Goal: Obtain resource: Download file/media

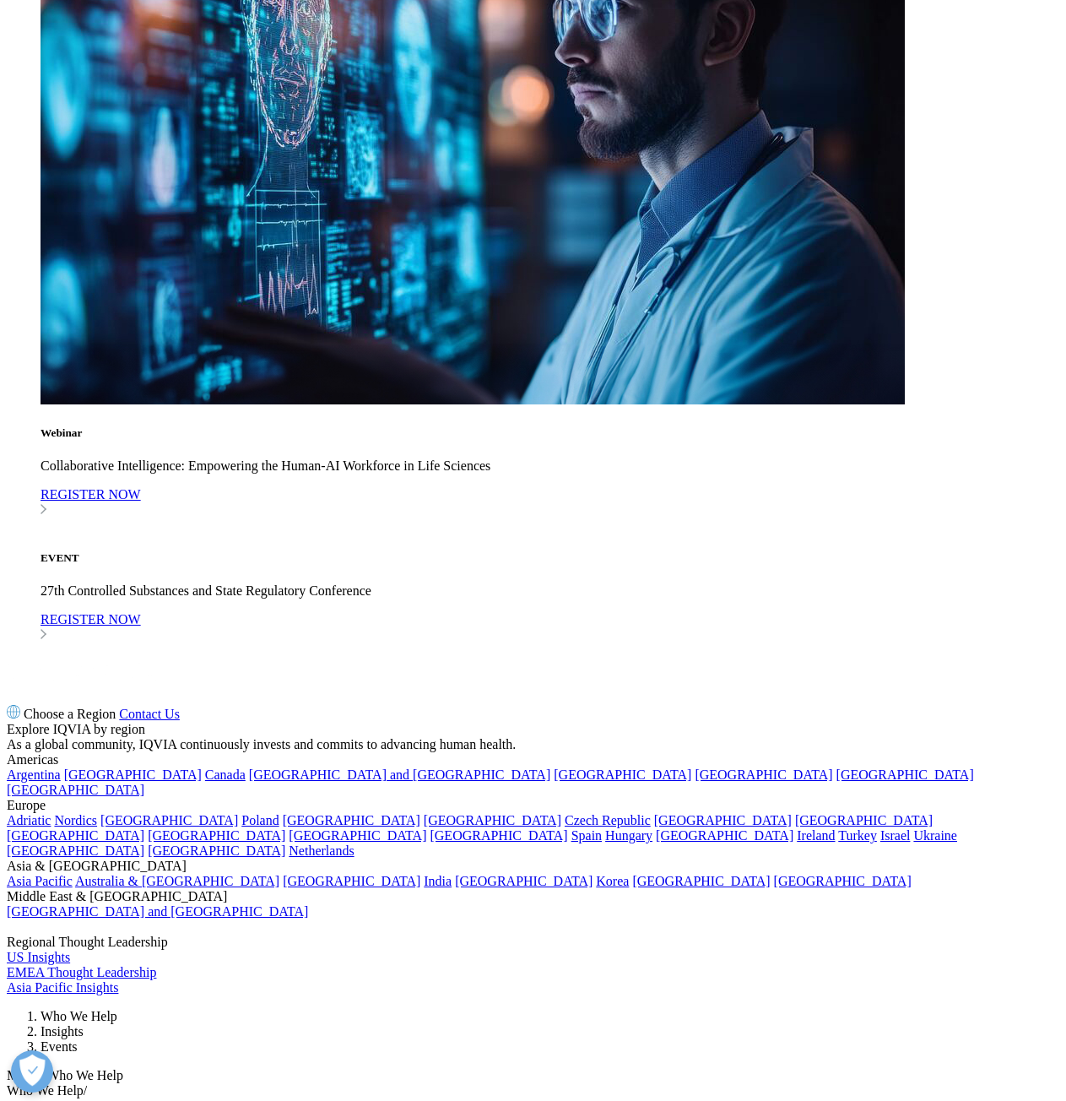
scroll to position [1989, 0]
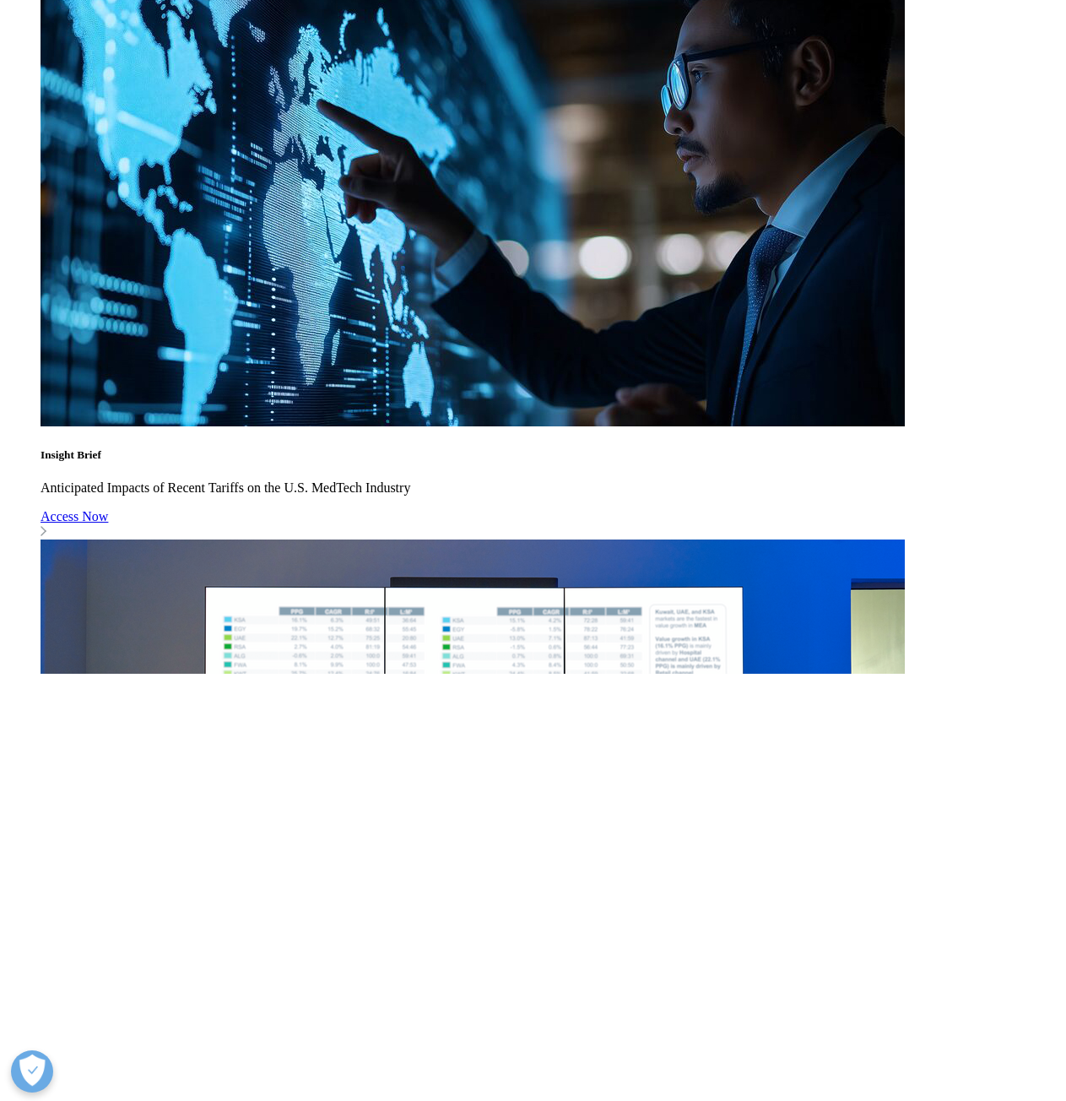
scroll to position [1351, 0]
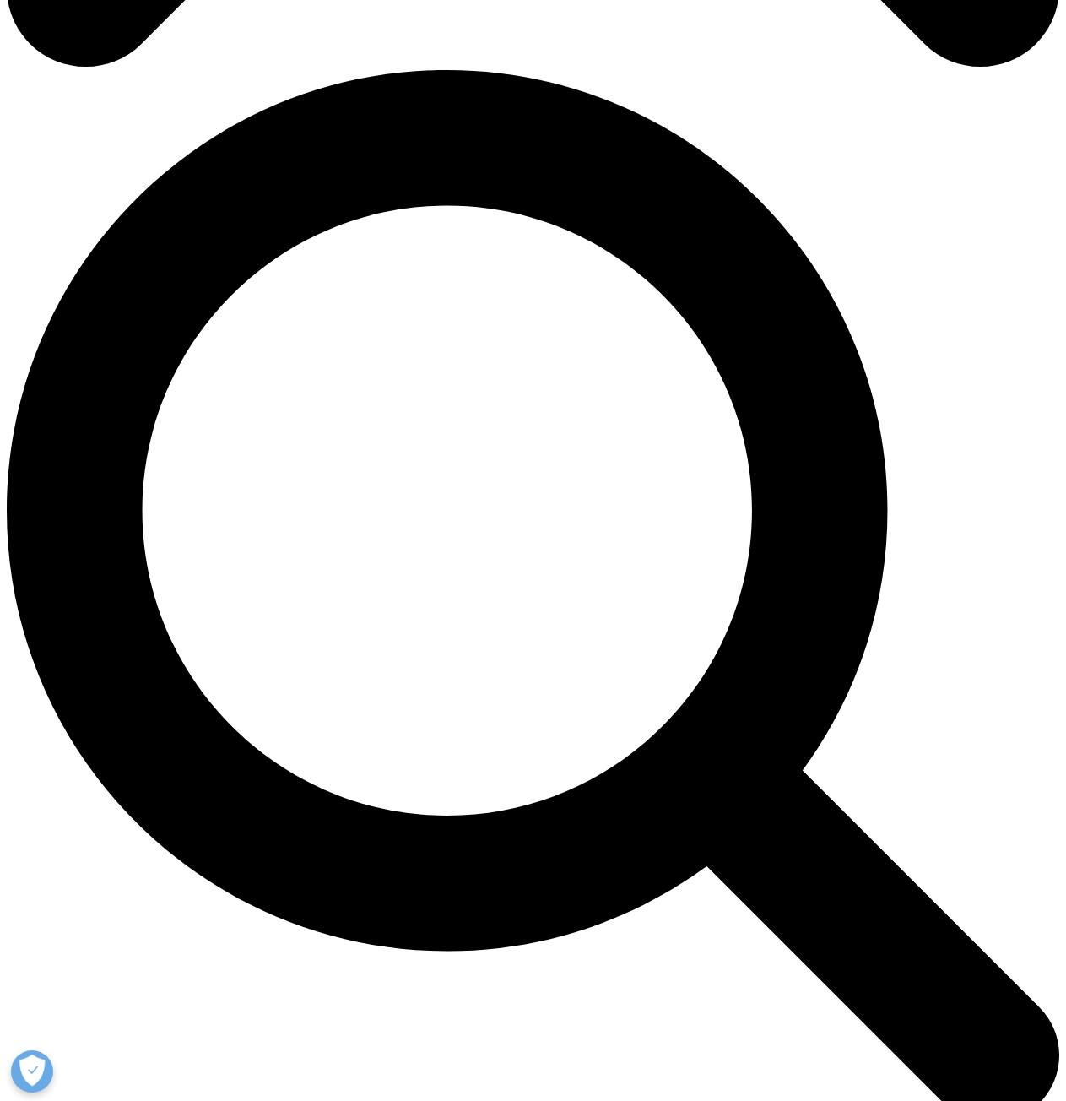
scroll to position [1267, 0]
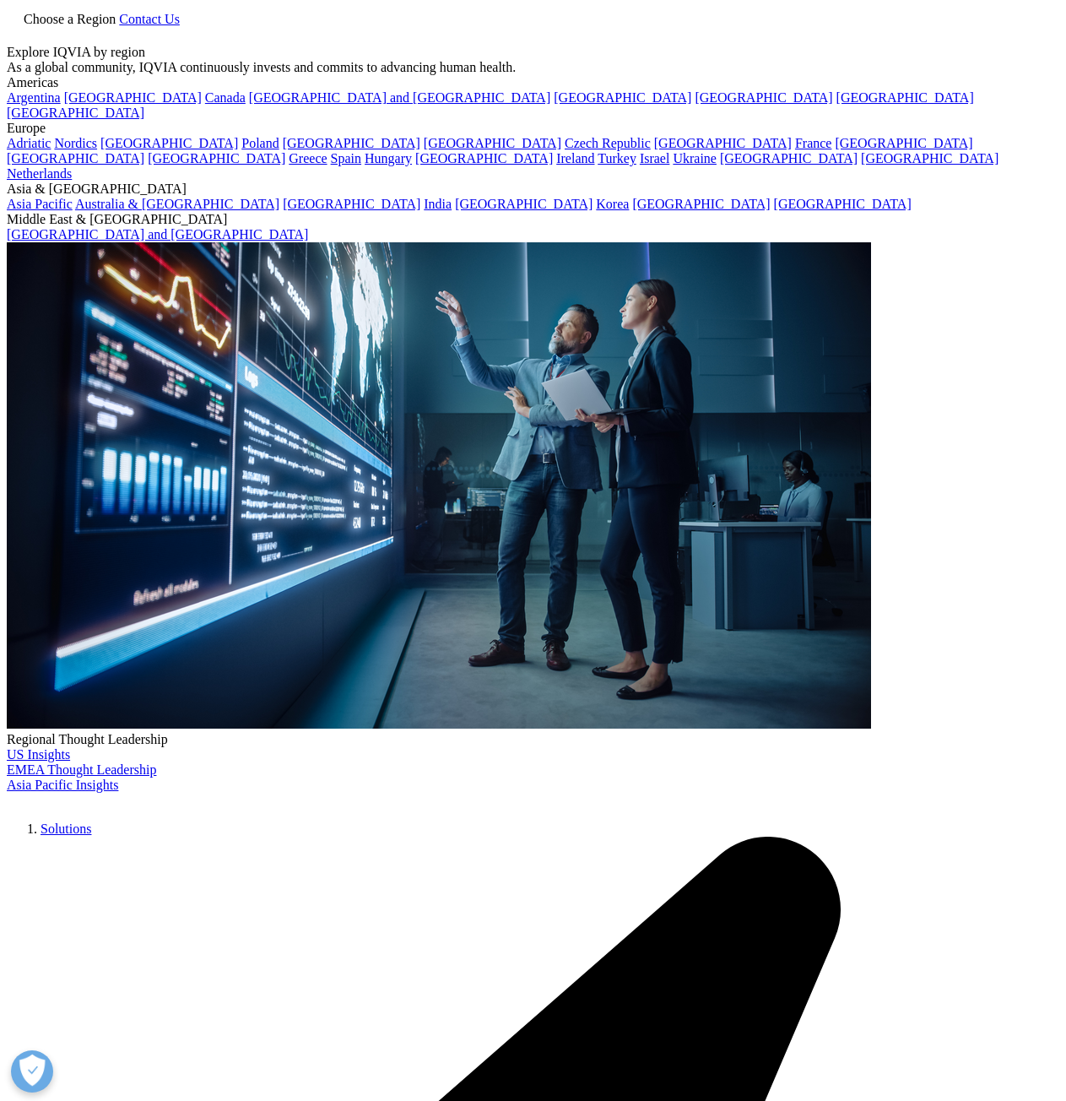
scroll to position [169, 0]
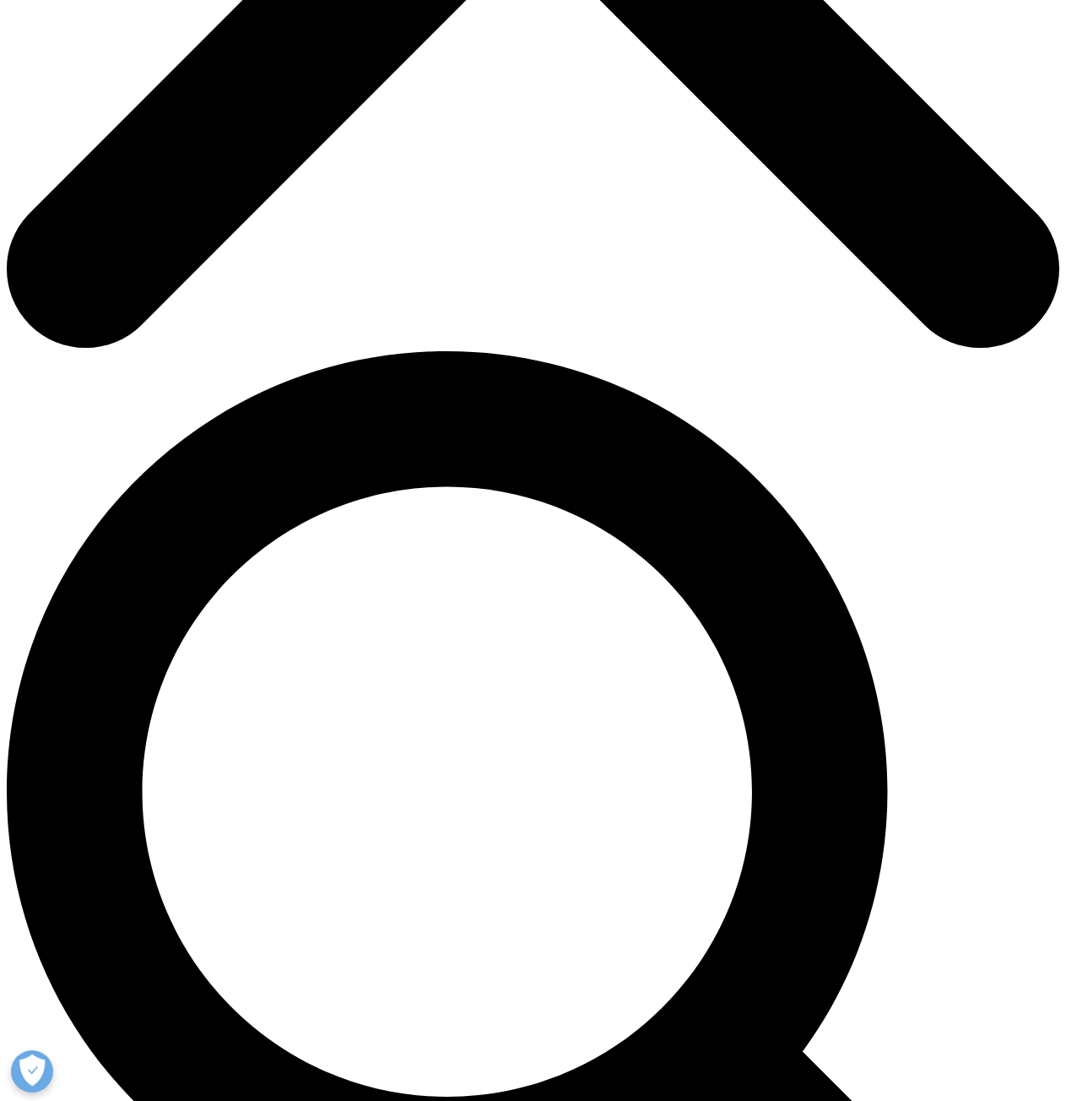
scroll to position [760, 0]
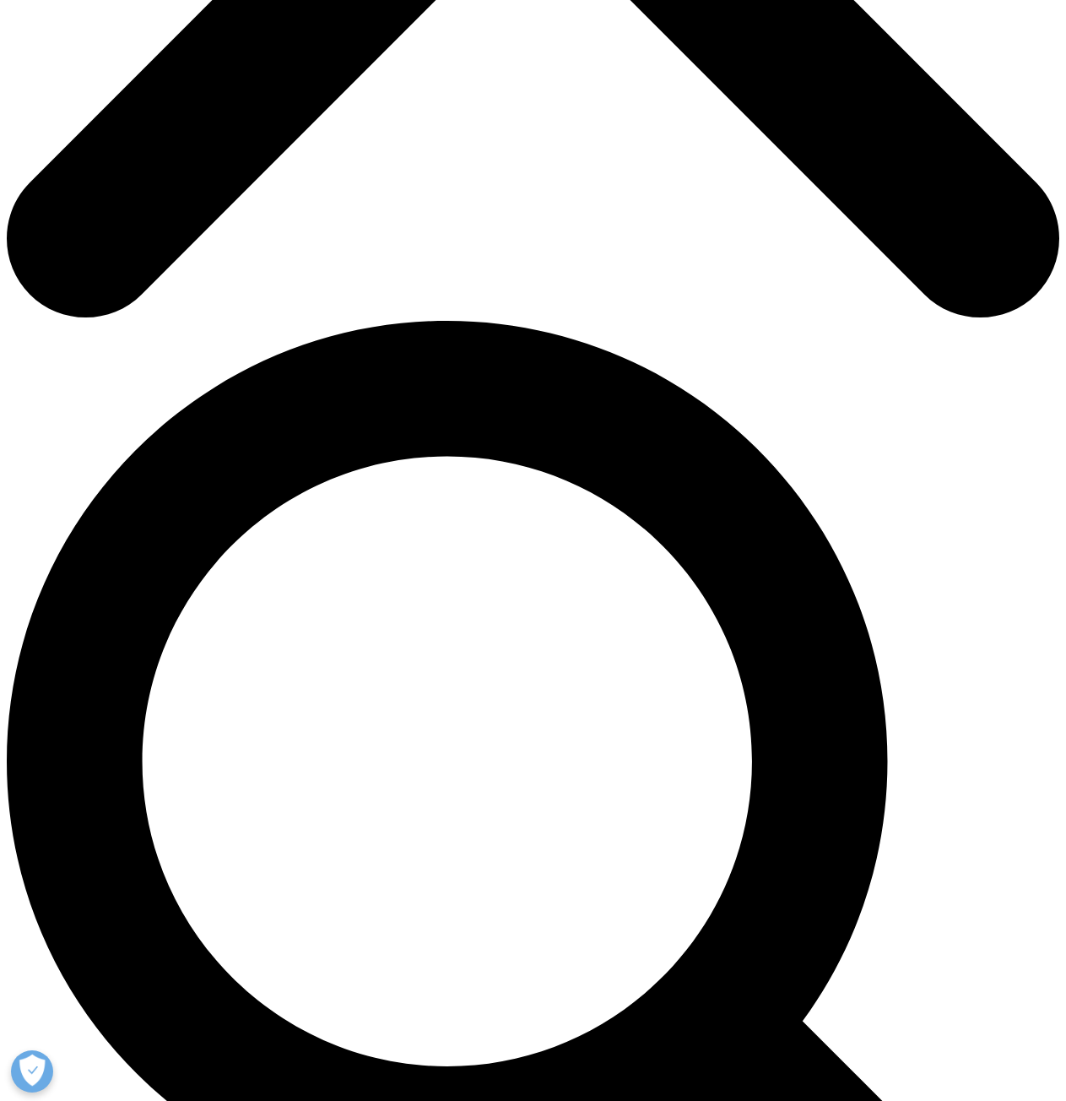
type input "Rahul"
type input "Nawander"
type input "d"
type input "r"
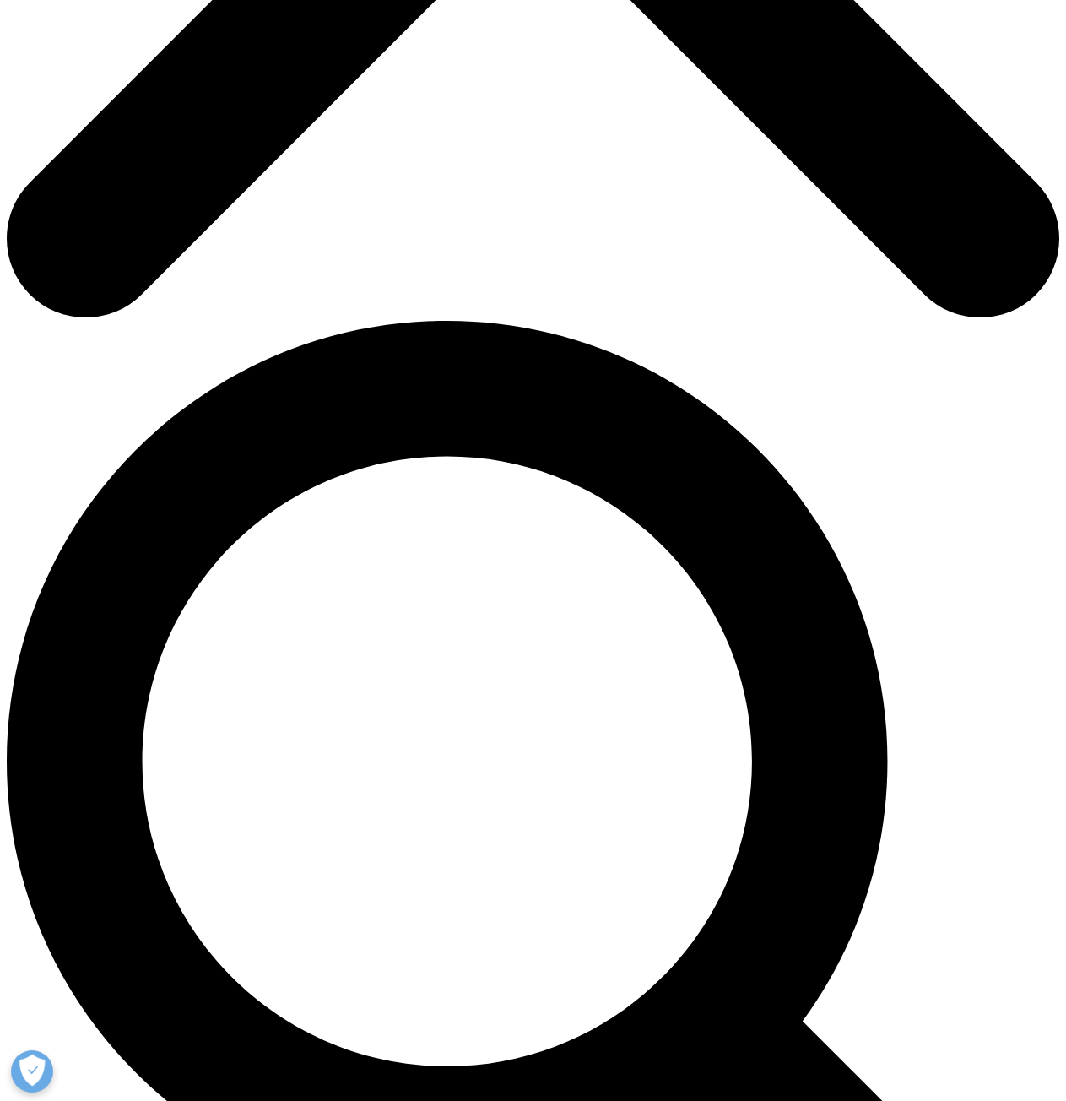
scroll to position [0, 0]
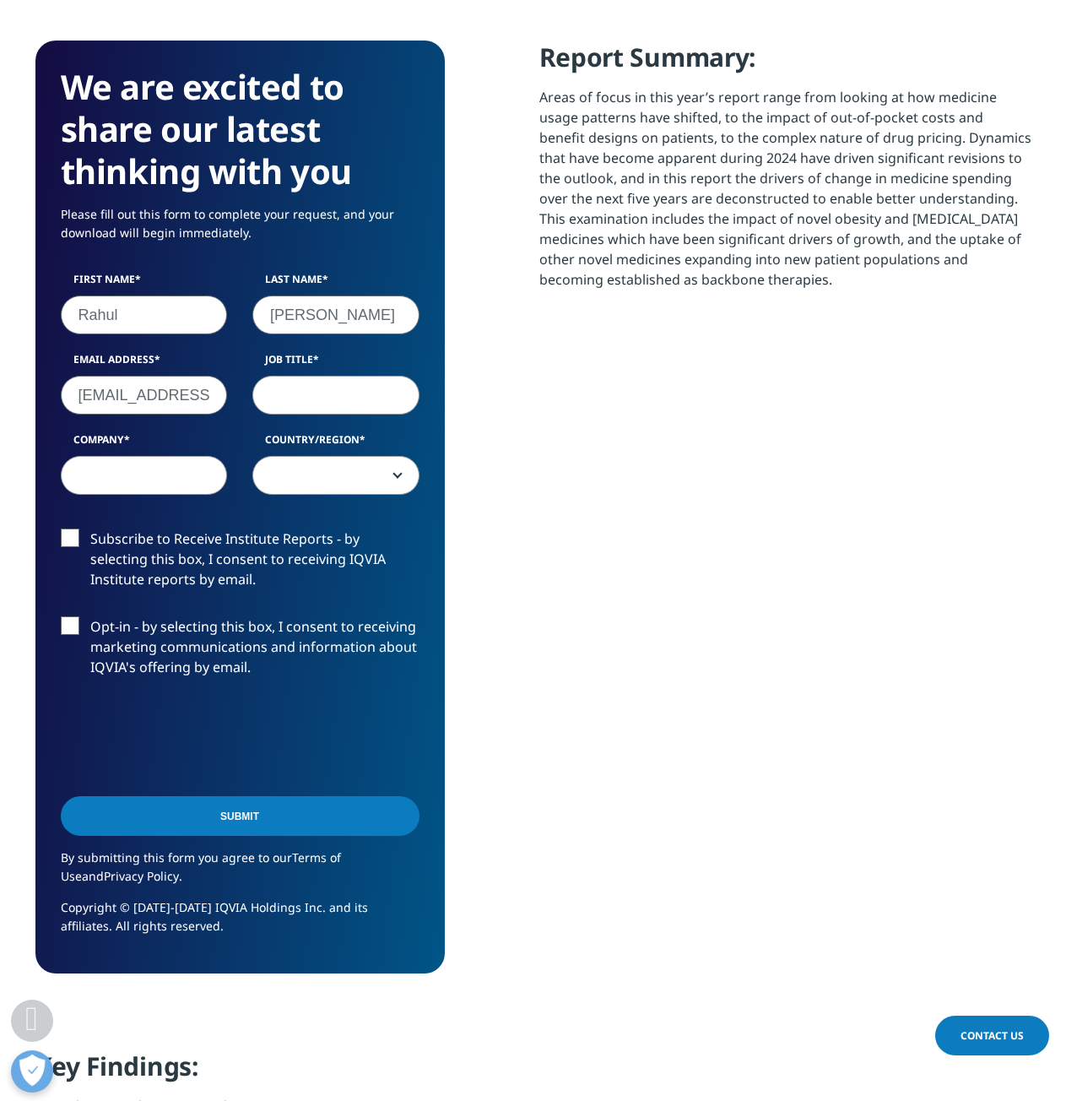
type input "d"
type input "rnawander@nuvicalife.com"
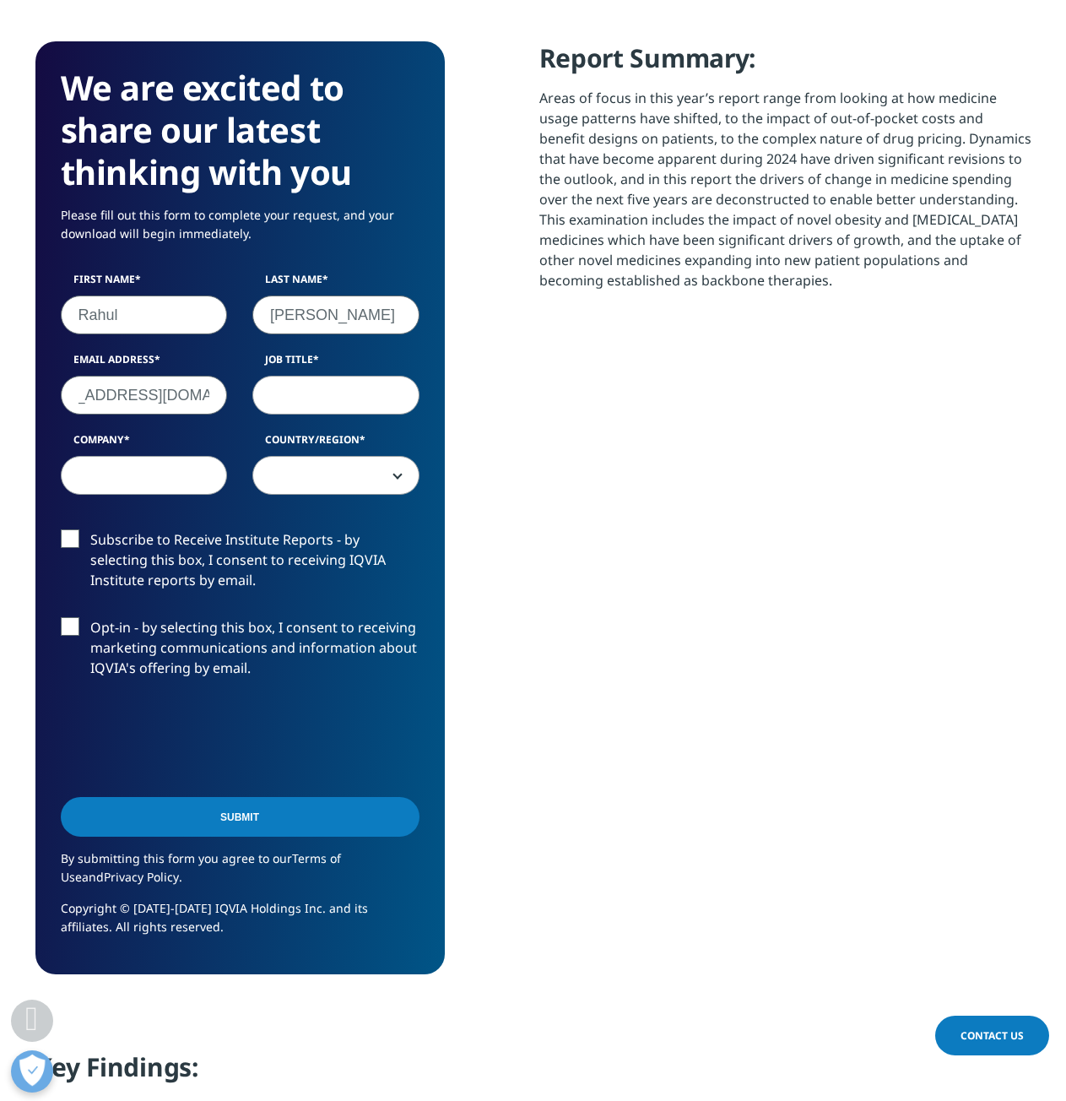
click at [300, 388] on input "Job Title" at bounding box center [335, 395] width 167 height 39
type input "Chief Medical Director"
click at [150, 483] on input "Company" at bounding box center [144, 475] width 167 height 39
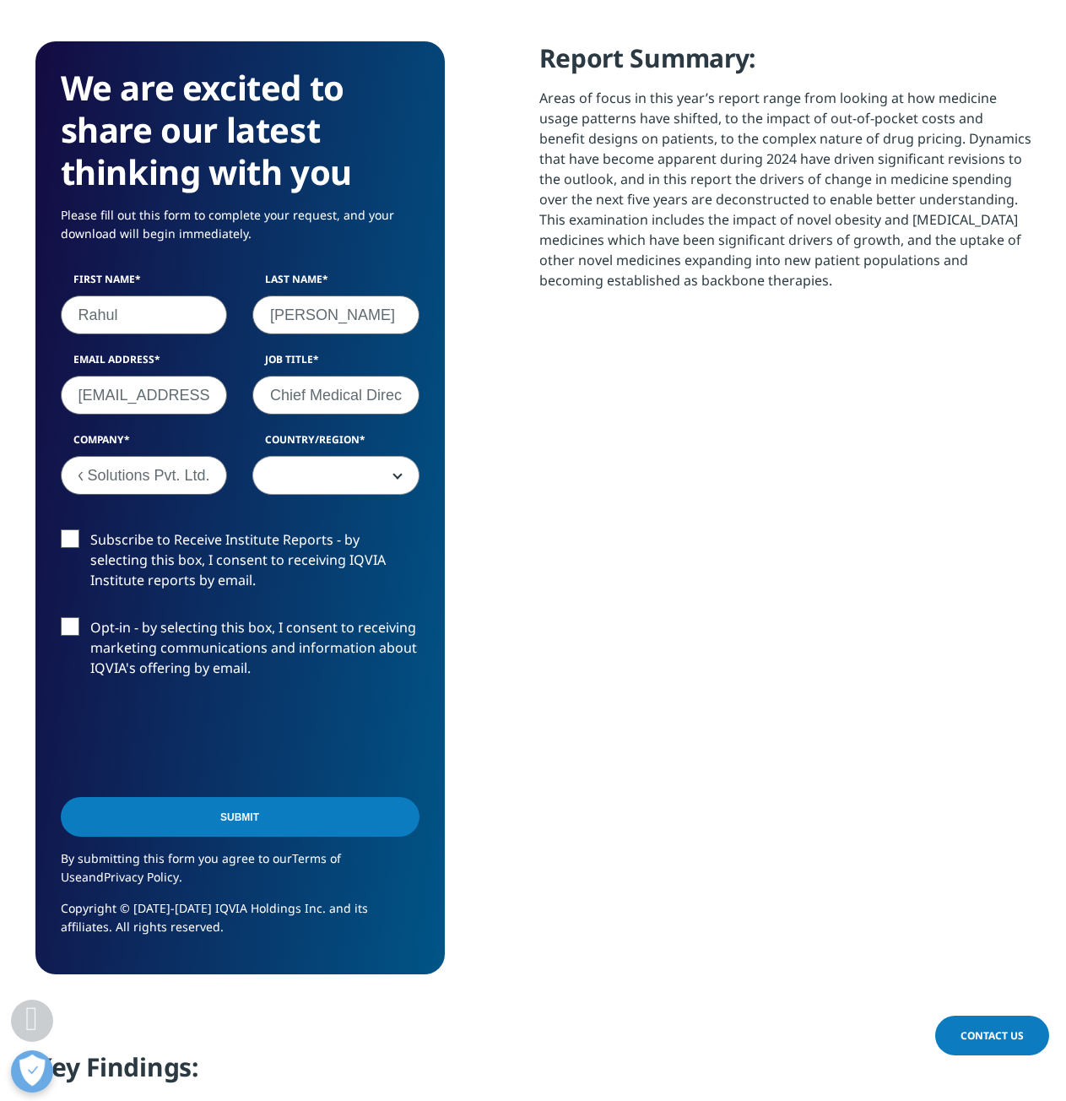
type input "Nuvica Risk Solutions Pvt. Ltd."
click at [376, 460] on span at bounding box center [335, 476] width 165 height 39
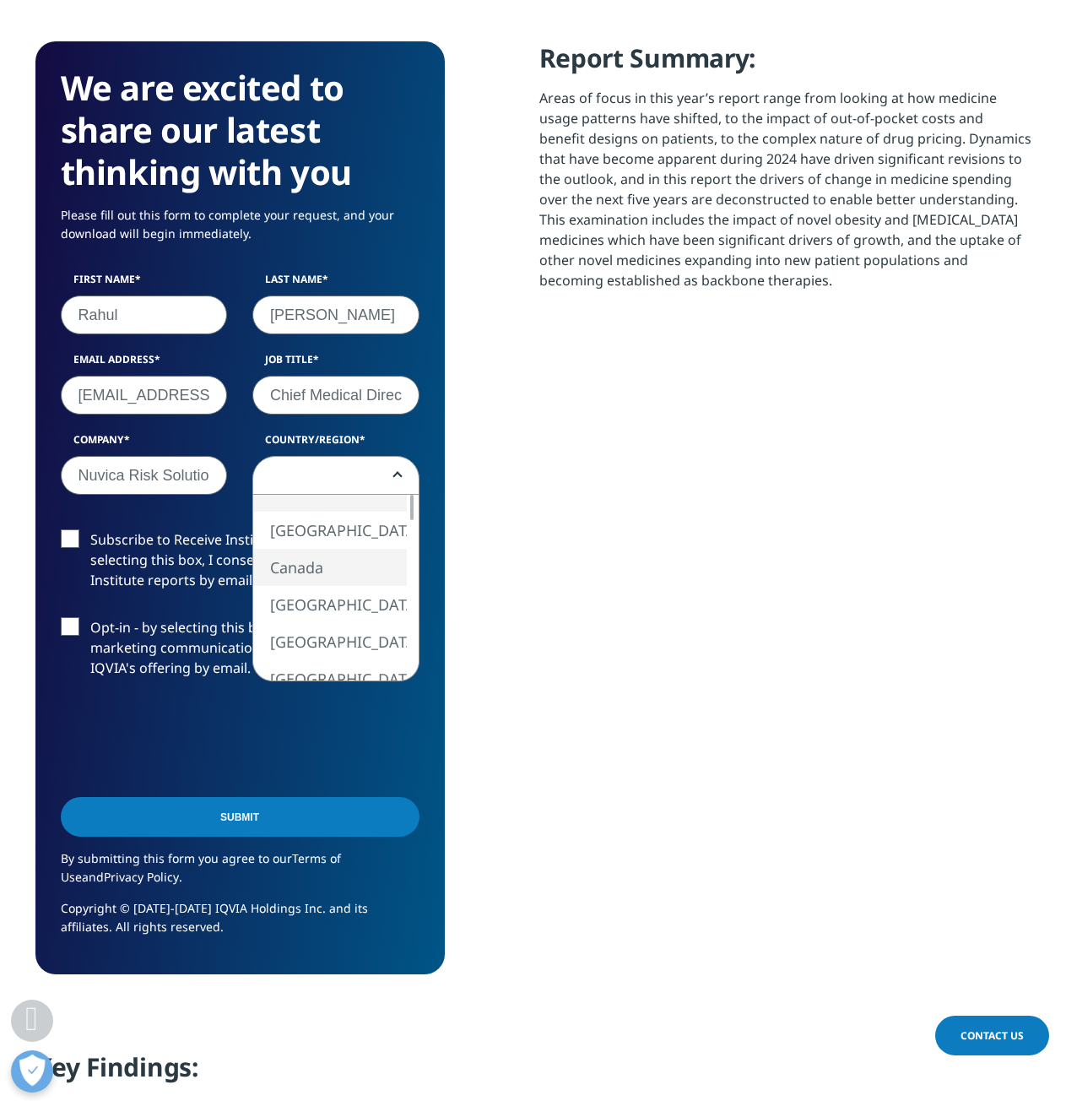
select select "Canada"
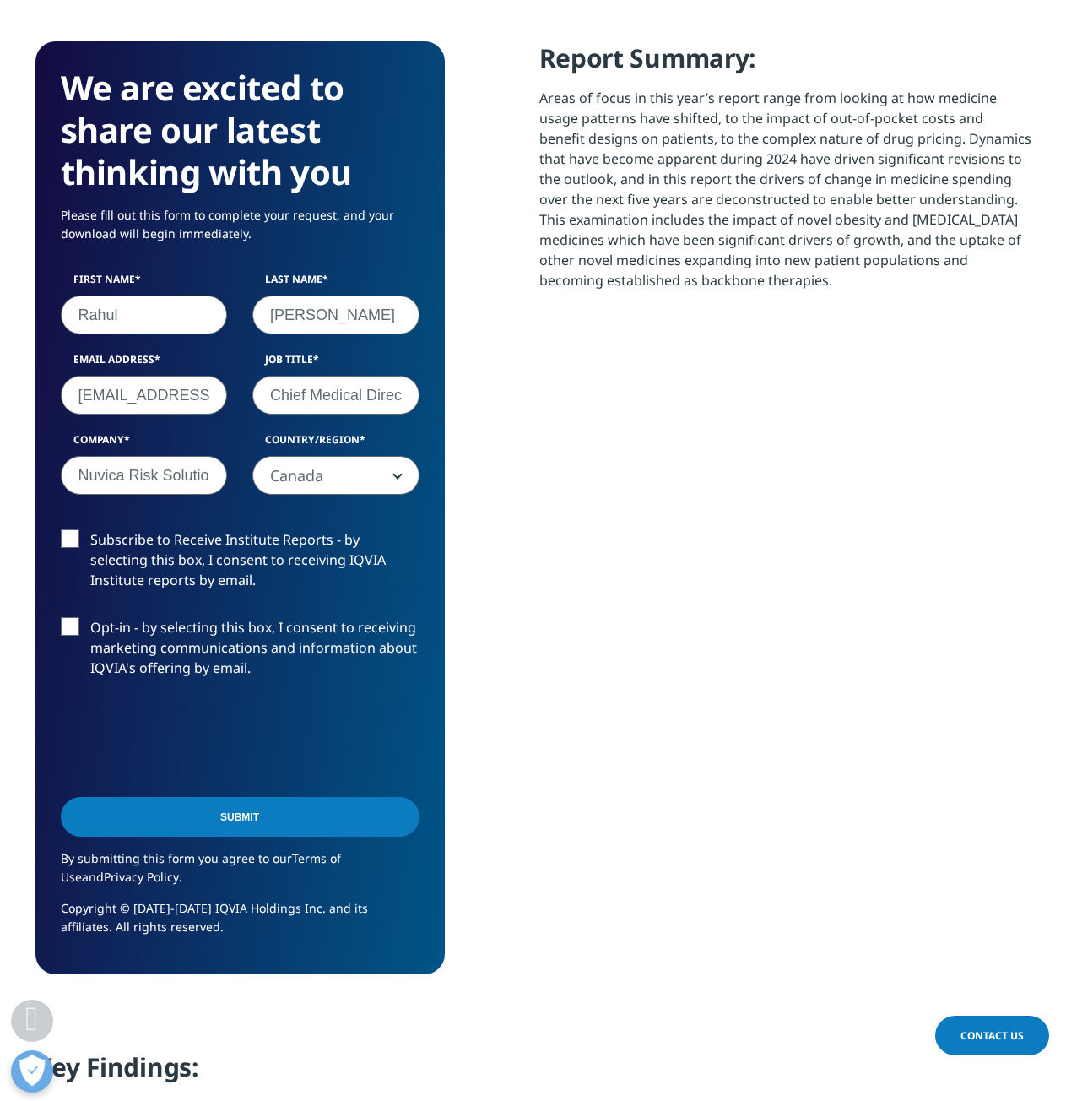
click at [69, 540] on label "Subscribe to Receive Institute Reports - by selecting this box, I consent to re…" at bounding box center [240, 564] width 359 height 70
click at [90, 529] on input "Subscribe to Receive Institute Reports - by selecting this box, I consent to re…" at bounding box center [90, 529] width 0 height 0
click at [236, 819] on input "Submit" at bounding box center [240, 817] width 359 height 40
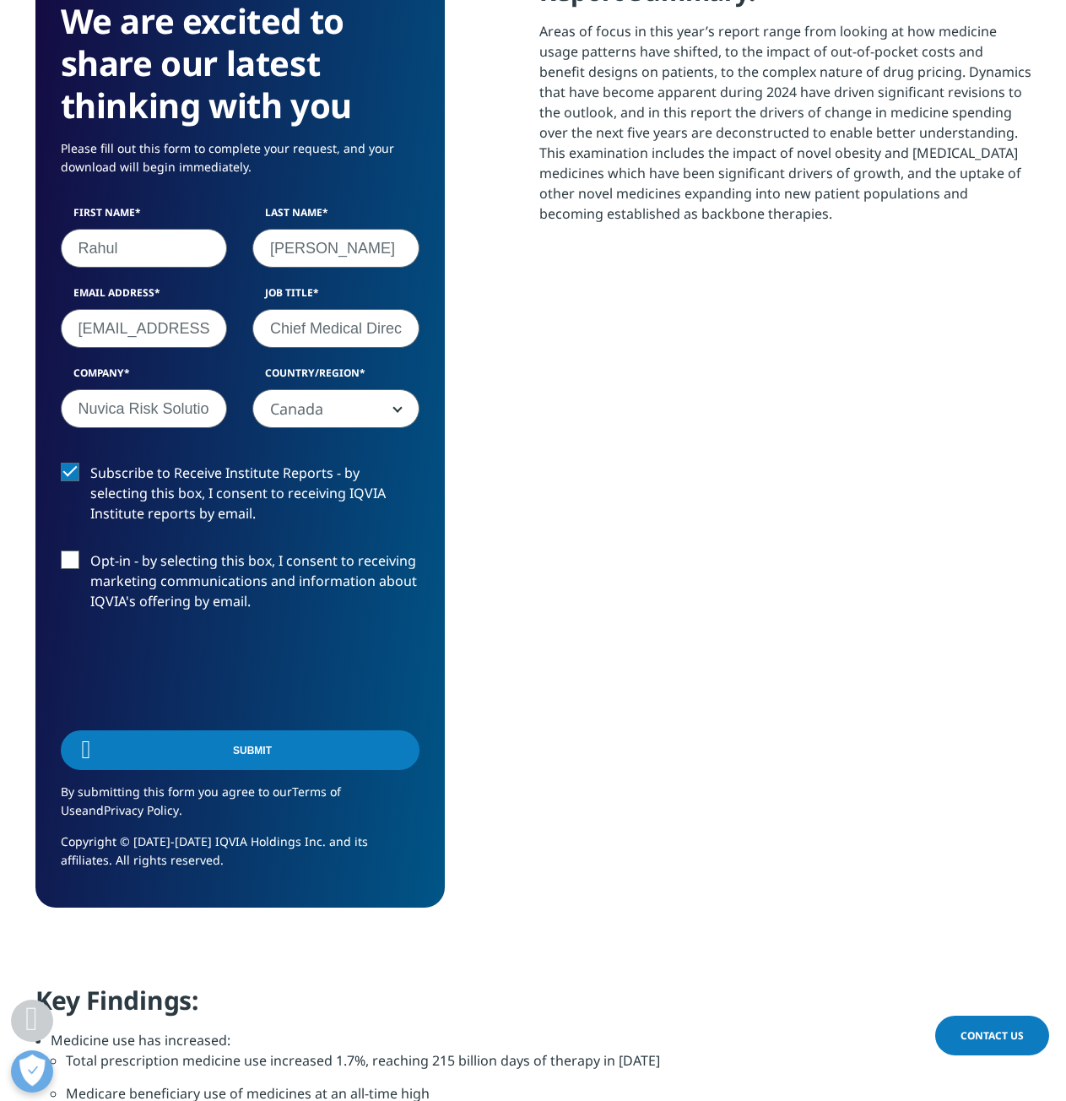
scroll to position [304, 996]
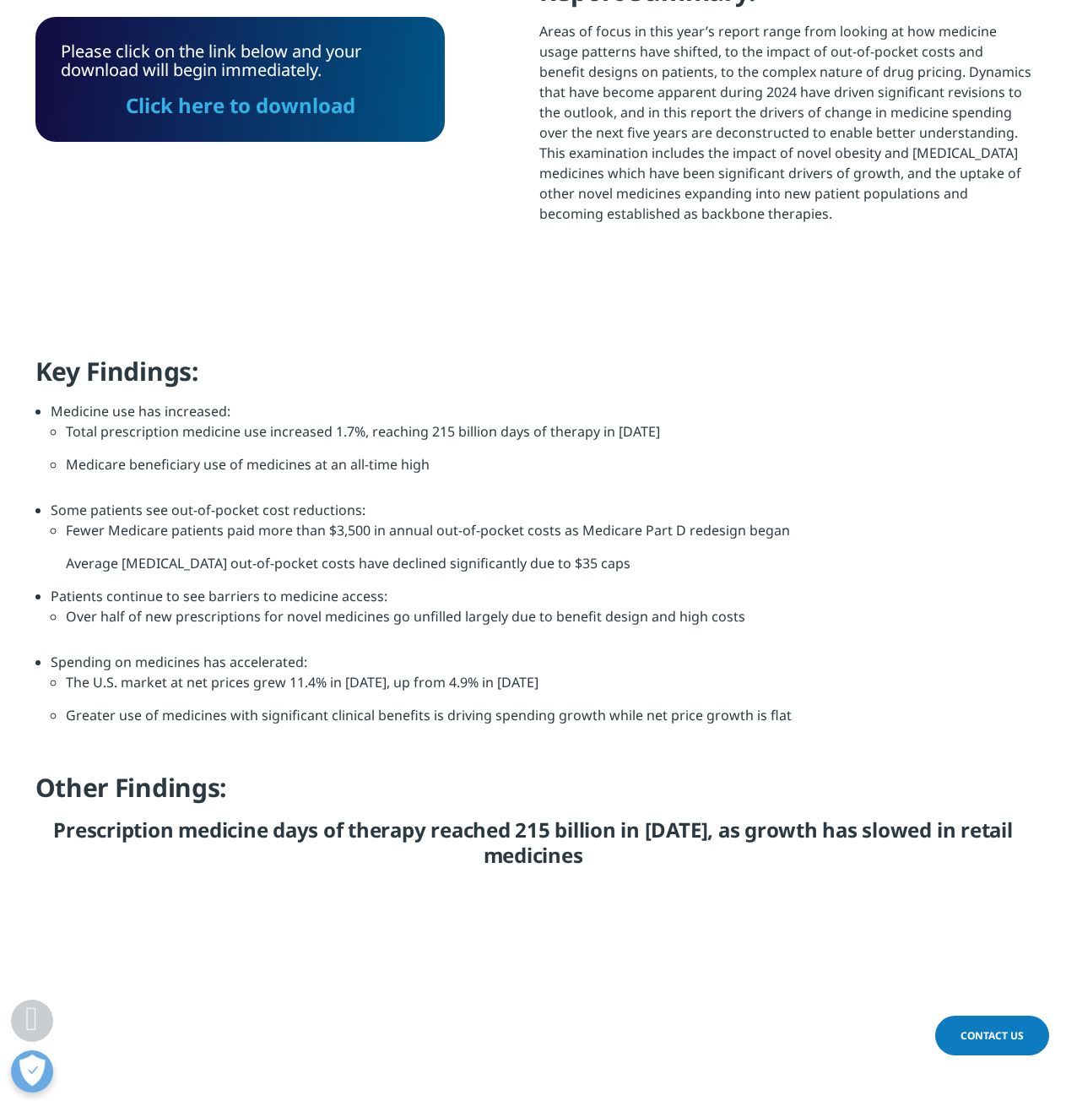
click at [244, 106] on link "Click here to download" at bounding box center [241, 105] width 230 height 28
